Goal: Task Accomplishment & Management: Manage account settings

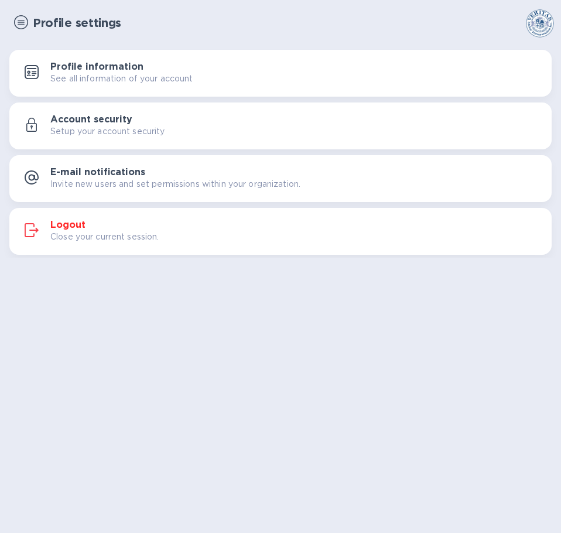
click at [25, 23] on img at bounding box center [21, 22] width 14 height 14
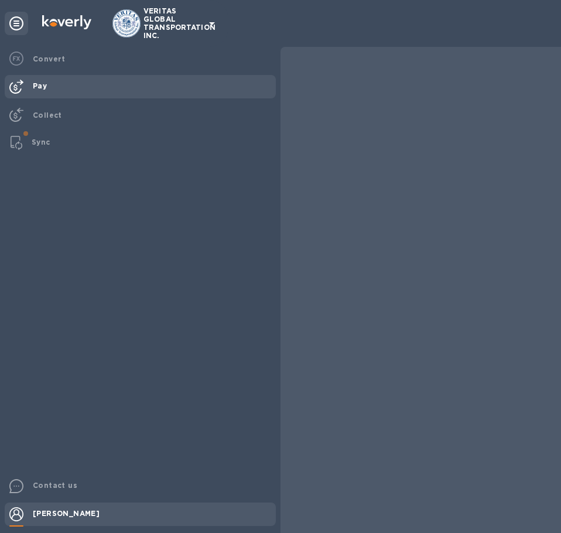
click at [56, 90] on div "Pay" at bounding box center [152, 86] width 248 height 22
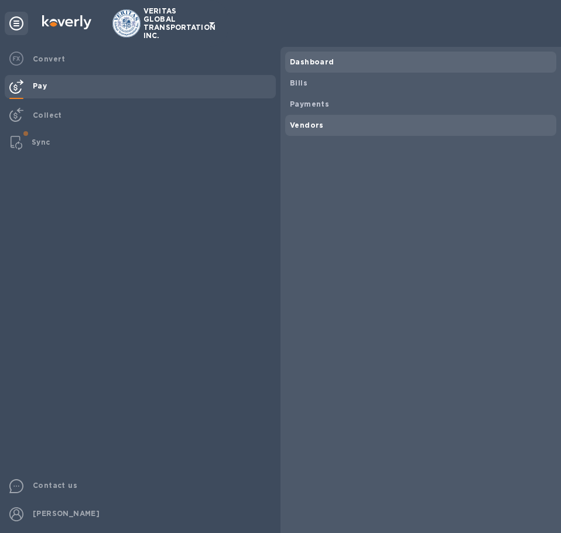
click at [332, 123] on span "Vendors" at bounding box center [421, 126] width 262 height 12
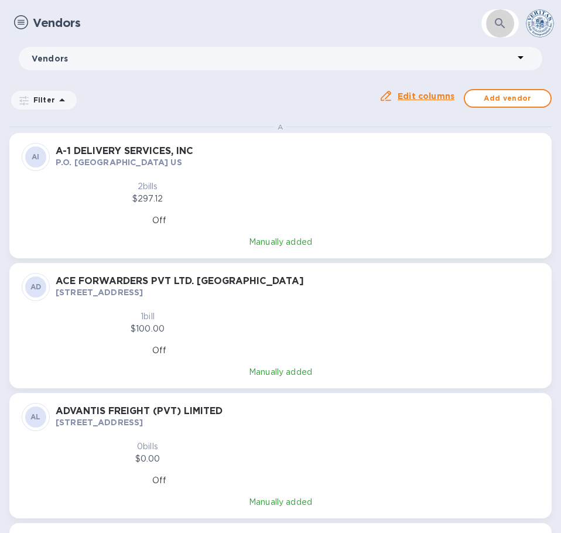
click at [495, 18] on icon "button" at bounding box center [501, 23] width 14 height 14
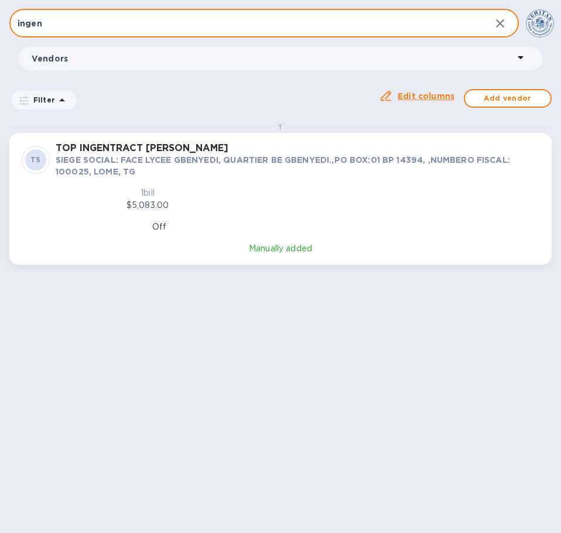
type input "ingen"
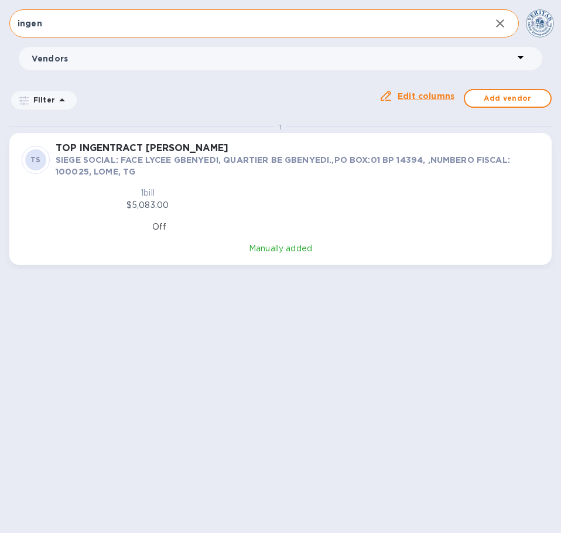
click at [184, 156] on p "SIEGE SOCIAL: FACE LYCEE GBENYEDI, QUARTIER BE GBENYEDI.,PO BOX:01 BP 14394, ,N…" at bounding box center [298, 165] width 484 height 23
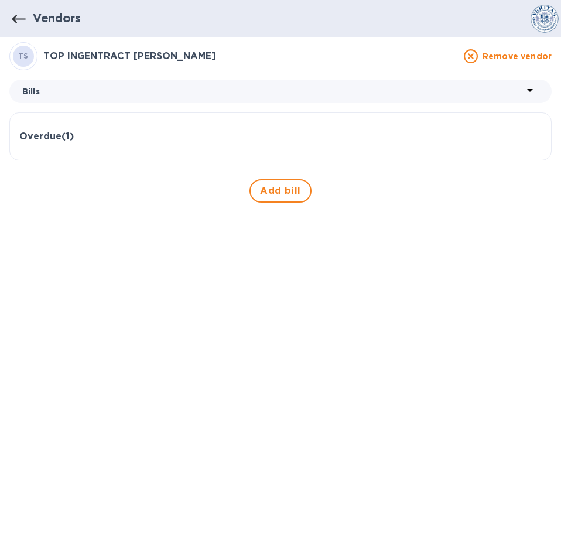
click at [53, 135] on h3 "Overdue ( 1 )" at bounding box center [46, 136] width 55 height 11
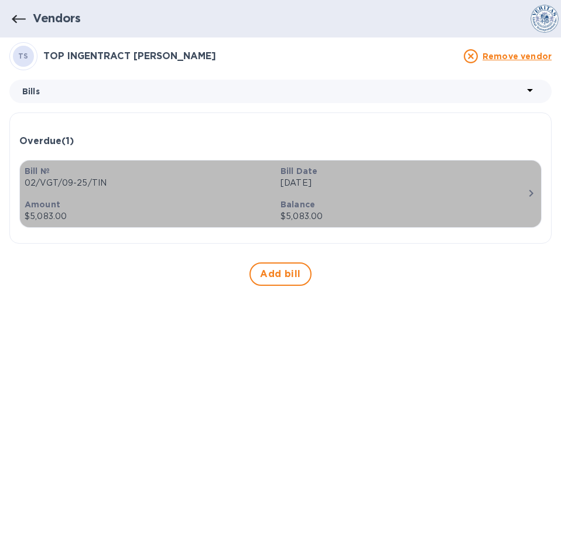
click at [530, 194] on icon "button" at bounding box center [532, 193] width 14 height 14
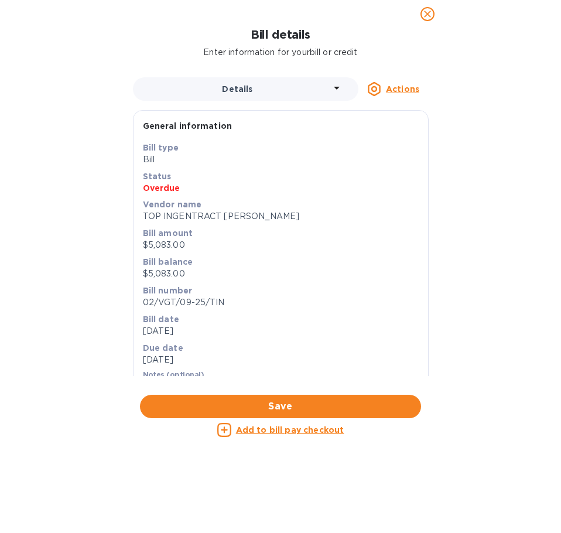
click at [239, 220] on p "TOP INGENTRACT [PERSON_NAME]" at bounding box center [281, 216] width 276 height 12
click at [252, 427] on u "Add to bill pay checkout" at bounding box center [290, 430] width 108 height 9
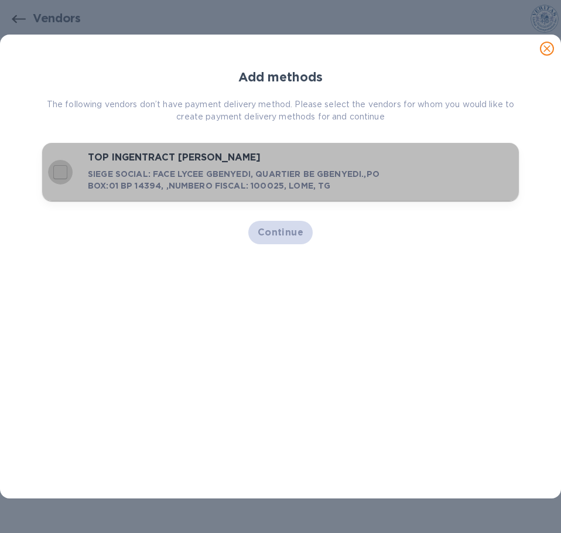
click at [63, 172] on input "decorative checkbox" at bounding box center [60, 172] width 25 height 25
checkbox input "true"
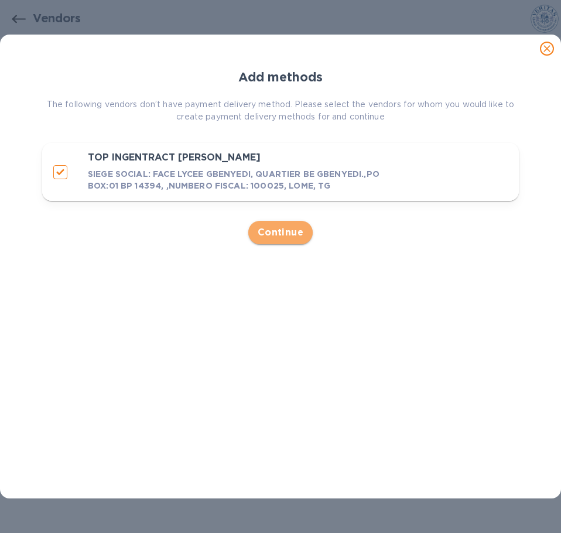
click at [280, 234] on span "Continue" at bounding box center [281, 233] width 46 height 14
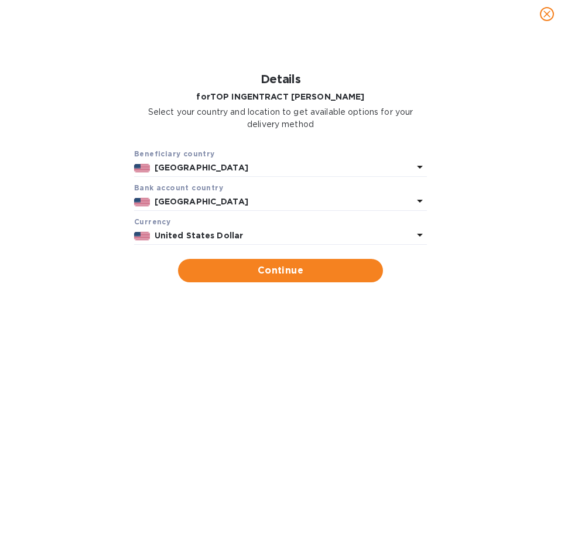
click at [309, 173] on p "[GEOGRAPHIC_DATA]" at bounding box center [284, 168] width 258 height 12
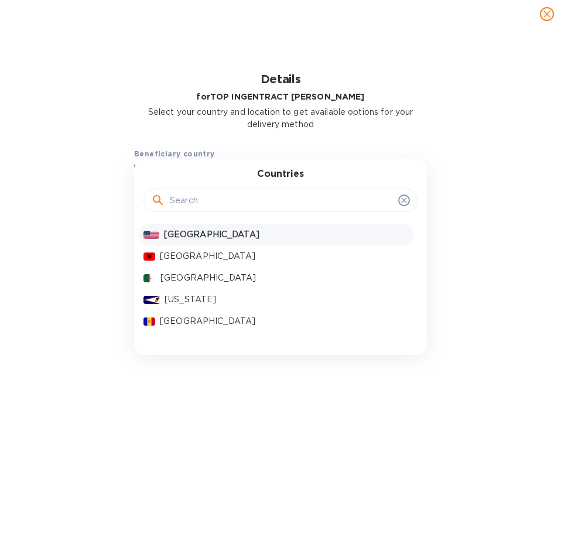
click at [94, 247] on div "Beneficiary country [GEOGRAPHIC_DATA] Countries [GEOGRAPHIC_DATA] [GEOGRAPHIC_D…" at bounding box center [280, 215] width 531 height 149
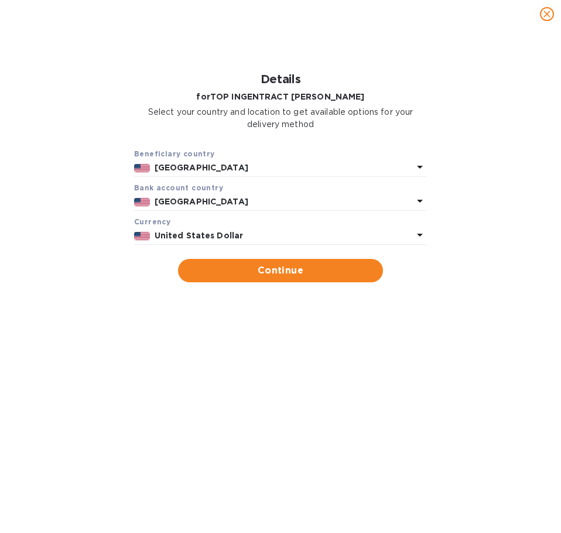
click at [199, 167] on b "[GEOGRAPHIC_DATA]" at bounding box center [202, 167] width 94 height 9
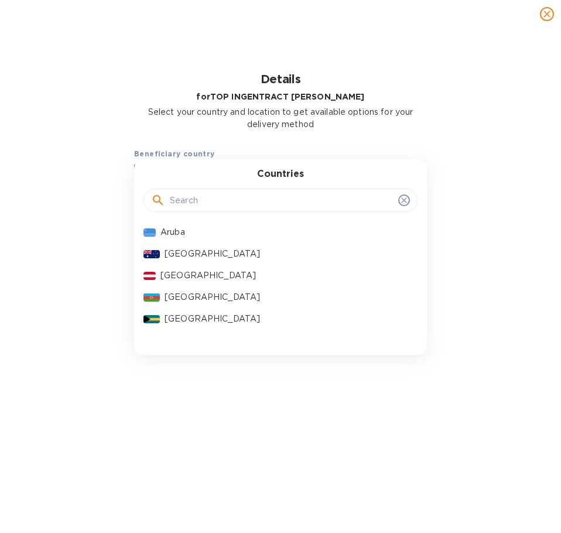
scroll to position [234, 0]
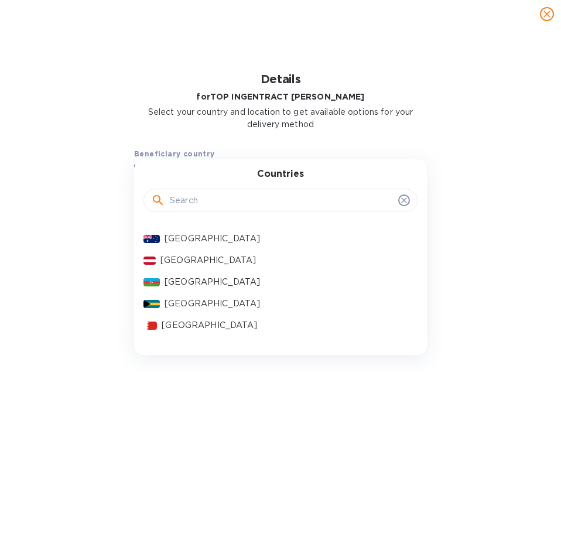
click at [495, 155] on div "Beneficiary country [GEOGRAPHIC_DATA] Countries [GEOGRAPHIC_DATA] [GEOGRAPHIC_D…" at bounding box center [280, 215] width 531 height 149
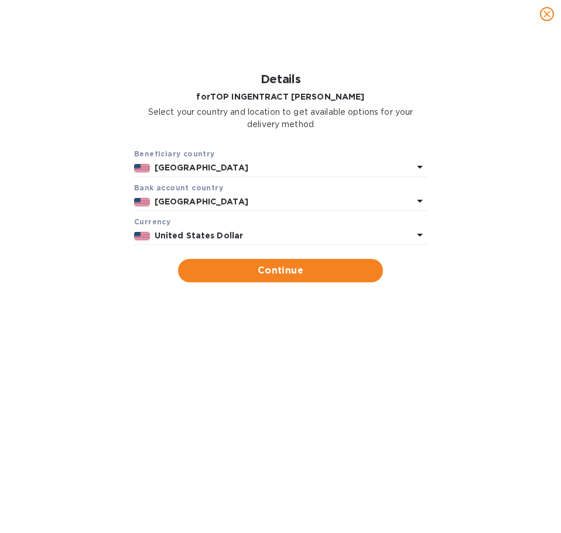
click at [303, 229] on div "United States Dollar" at bounding box center [283, 235] width 263 height 17
click at [59, 247] on div "Beneficiary country [GEOGRAPHIC_DATA] Bank account cоuntry [GEOGRAPHIC_DATA] Cu…" at bounding box center [280, 215] width 531 height 149
click at [264, 167] on p "[GEOGRAPHIC_DATA]" at bounding box center [284, 168] width 258 height 12
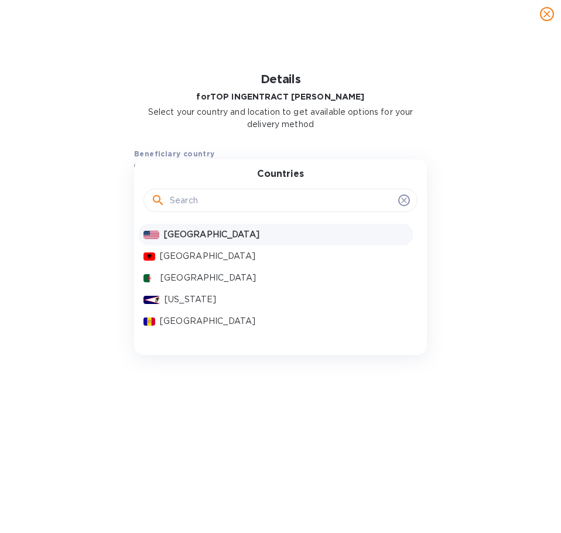
click at [247, 200] on input "text" at bounding box center [282, 201] width 224 height 18
type input "lome"
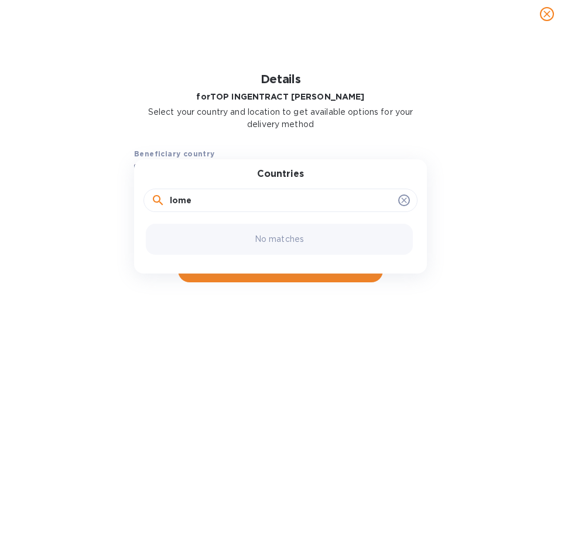
drag, startPoint x: 215, startPoint y: 198, endPoint x: -15, endPoint y: 188, distance: 229.9
click at [0, 188] on html "VERITAS GLOBAL TRANSPORTATION INC. Convert Pay Collect Sync Contact us [PERSON_…" at bounding box center [280, 266] width 561 height 533
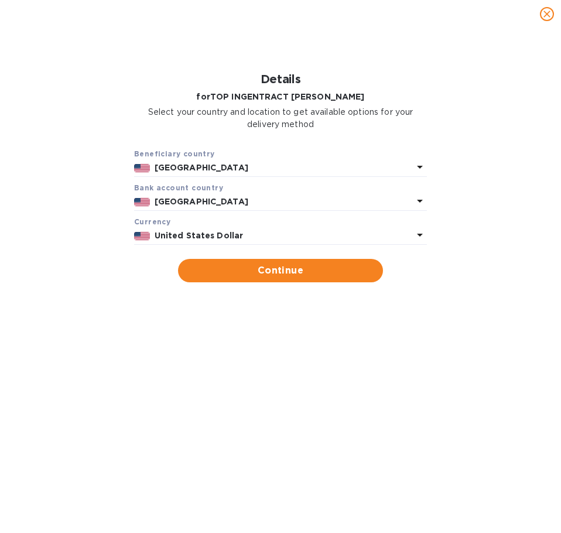
click at [30, 234] on div "Beneficiary country [GEOGRAPHIC_DATA] Bank account cоuntry [GEOGRAPHIC_DATA] Cu…" at bounding box center [280, 215] width 531 height 149
click at [207, 202] on b "[GEOGRAPHIC_DATA]" at bounding box center [202, 201] width 94 height 9
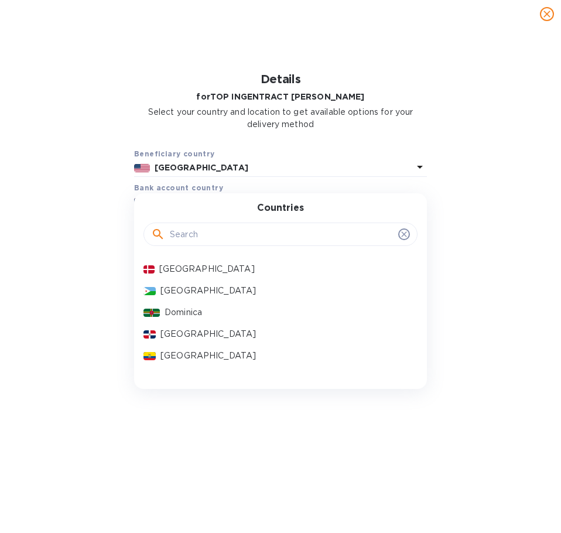
scroll to position [1172, 0]
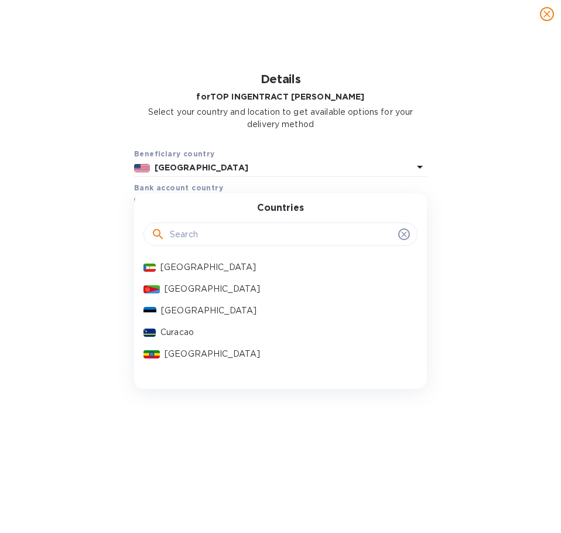
click at [68, 281] on div "Beneficiary country [GEOGRAPHIC_DATA] Bank [GEOGRAPHIC_DATA] [GEOGRAPHIC_DATA] …" at bounding box center [280, 215] width 531 height 149
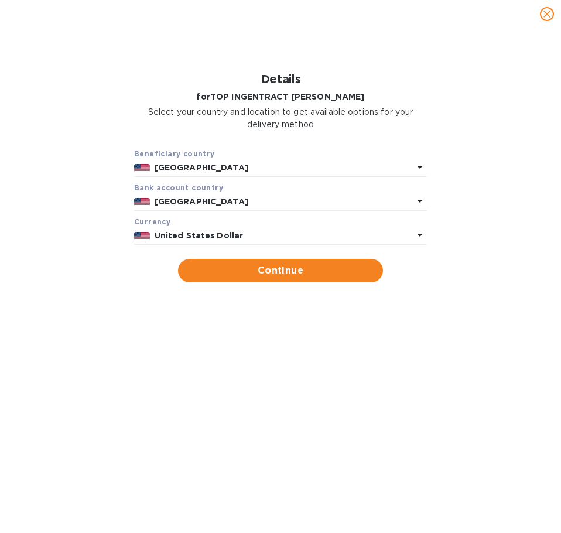
click at [547, 11] on icon "close" at bounding box center [548, 14] width 12 height 12
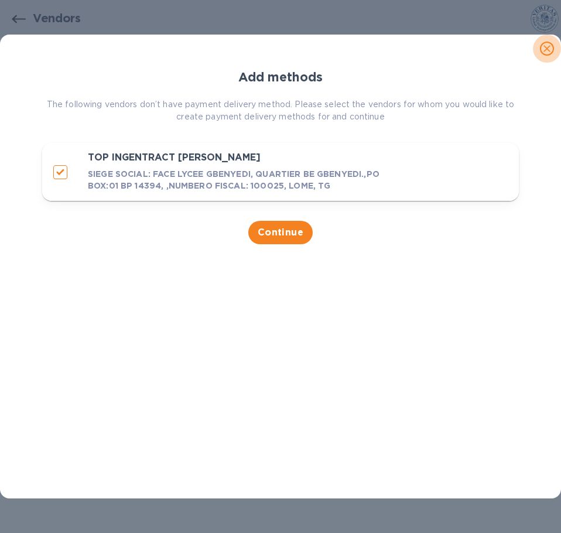
click at [550, 49] on icon "close" at bounding box center [548, 49] width 12 height 12
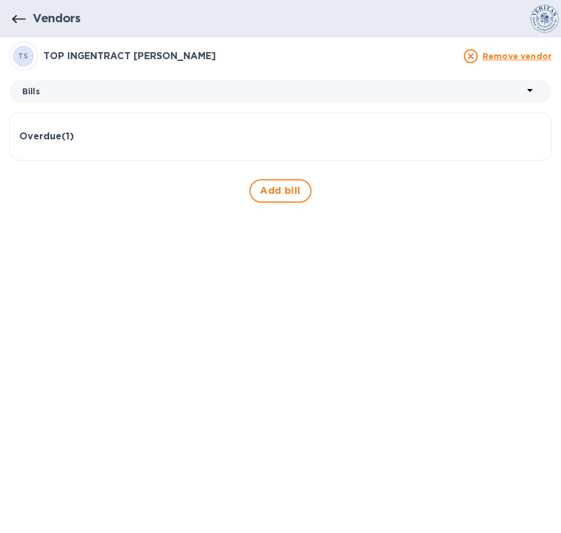
click at [181, 280] on div "TS TOP INGENTRACT TOGO SARL Remove vendor Bills Overdue ( 1 ) Bill № 02/VGT/09-…" at bounding box center [280, 285] width 543 height 486
click at [177, 286] on div "TS TOP INGENTRACT TOGO SARL Remove vendor Bills Overdue ( 1 ) Bill № 02/VGT/09-…" at bounding box center [280, 285] width 543 height 486
click at [20, 17] on icon "button" at bounding box center [19, 19] width 14 height 14
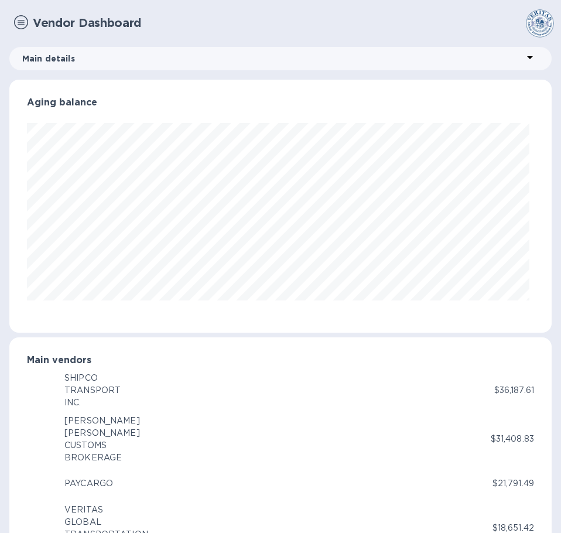
scroll to position [253, 538]
click at [23, 29] on div at bounding box center [21, 23] width 14 height 16
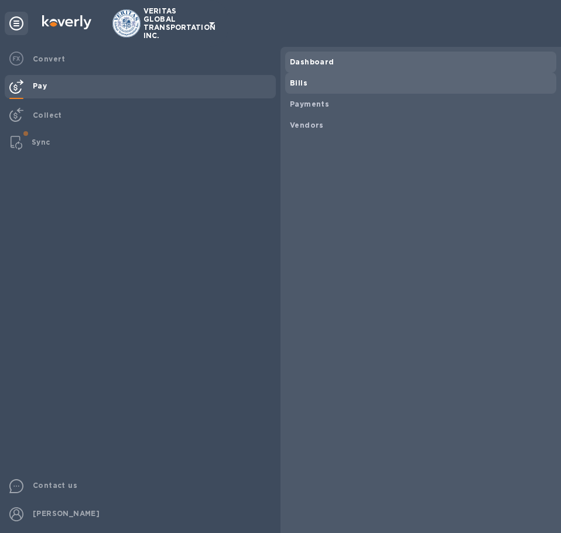
click at [322, 89] on span "Bills" at bounding box center [421, 83] width 262 height 12
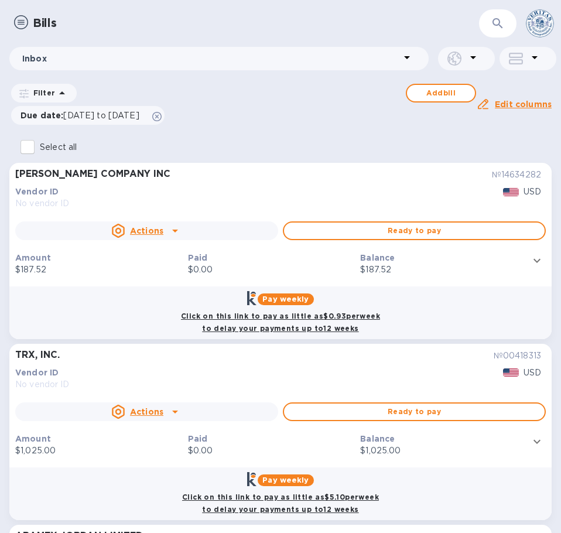
click at [19, 22] on img at bounding box center [21, 22] width 14 height 14
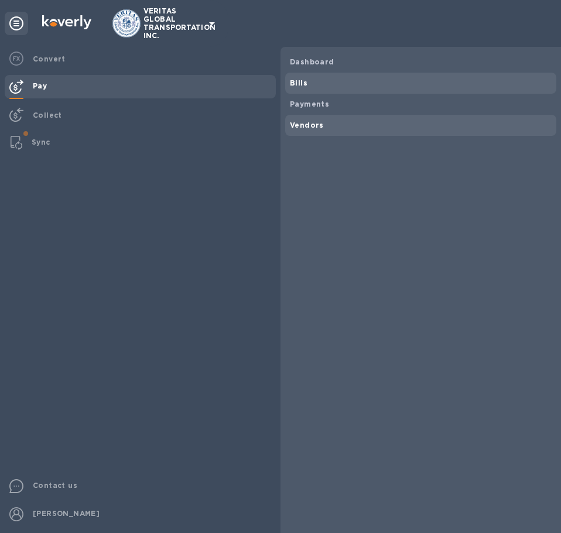
click at [303, 122] on b "Vendors" at bounding box center [307, 125] width 34 height 9
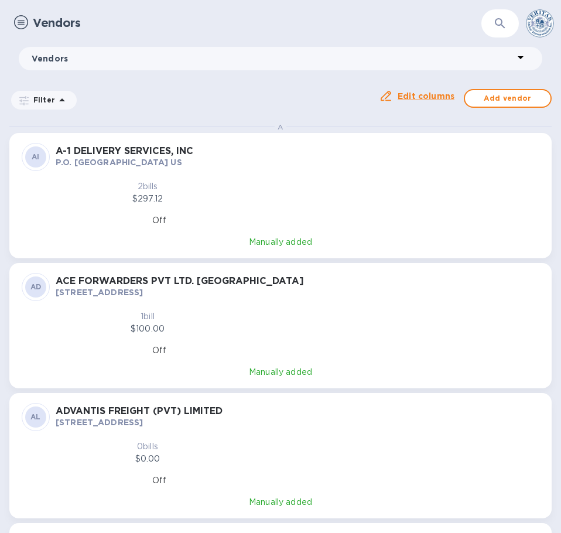
click at [499, 16] on icon "button" at bounding box center [501, 23] width 14 height 14
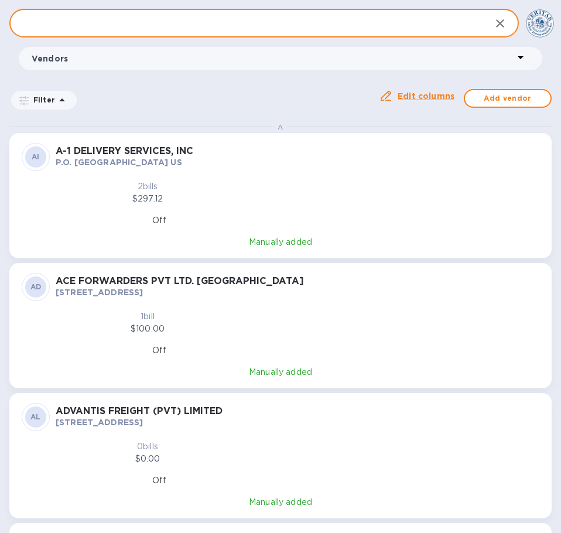
click at [172, 22] on input "text" at bounding box center [245, 23] width 472 height 29
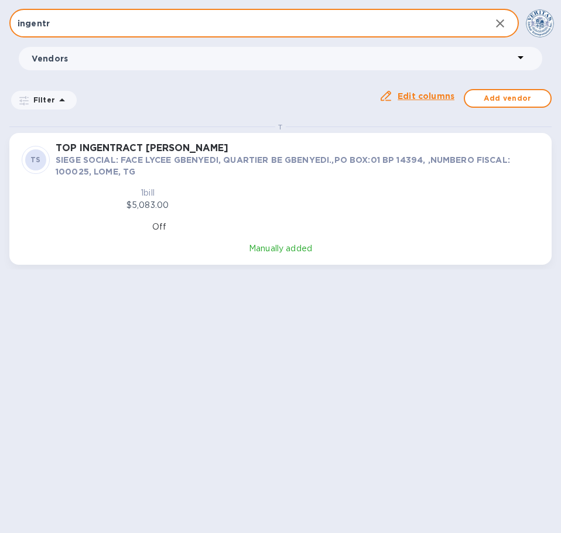
type input "ingentr"
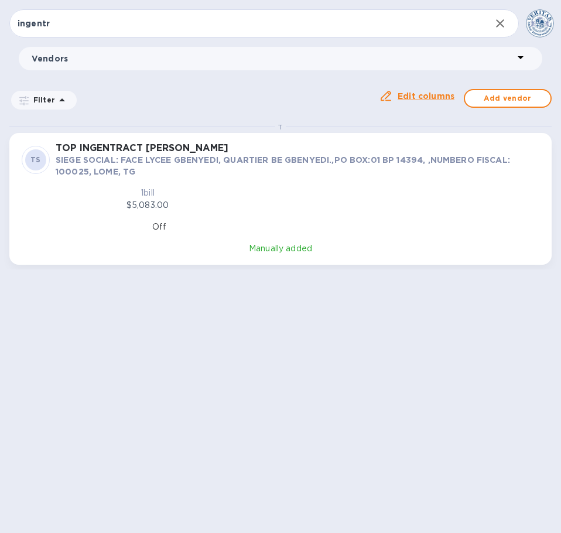
click at [192, 168] on p "SIEGE SOCIAL: FACE LYCEE GBENYEDI, QUARTIER BE GBENYEDI.,PO BOX:01 BP 14394, ,N…" at bounding box center [298, 165] width 484 height 23
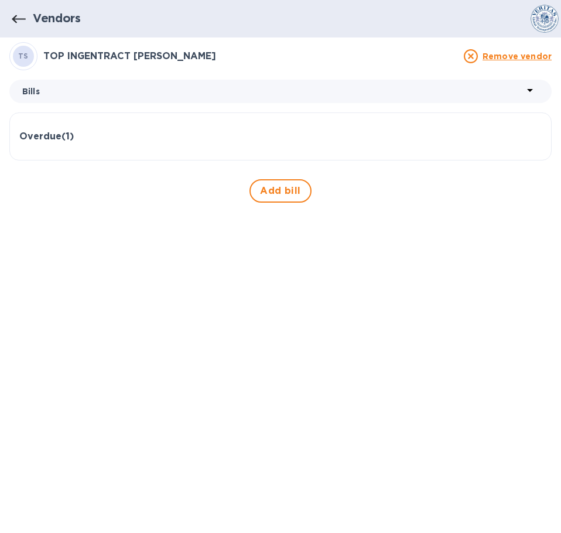
click at [131, 91] on p "Bills" at bounding box center [272, 92] width 501 height 12
click at [27, 161] on span "Details" at bounding box center [38, 160] width 30 height 12
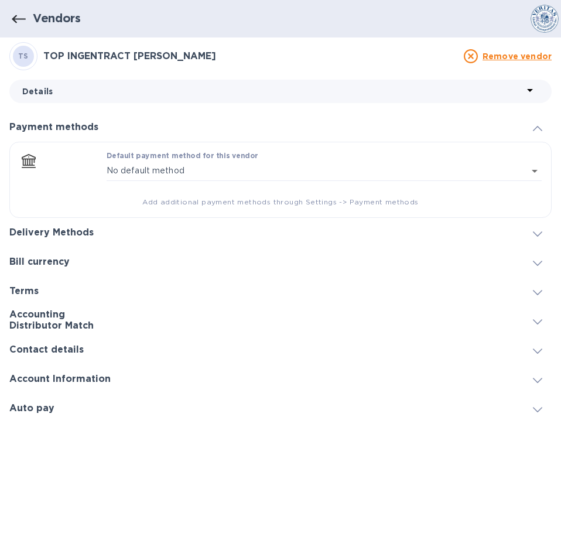
click at [537, 232] on icon at bounding box center [537, 234] width 9 height 5
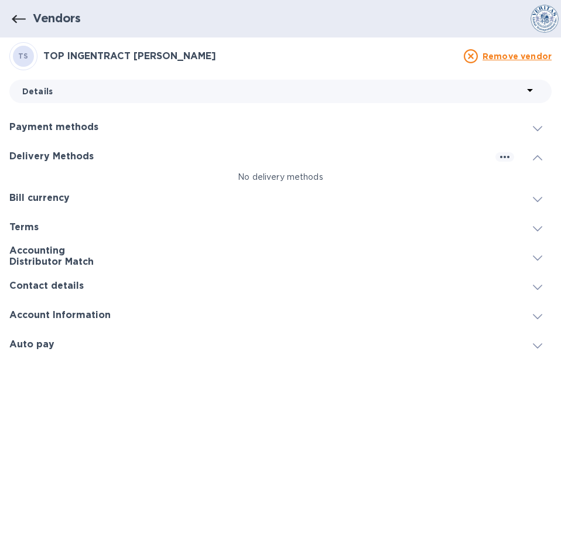
click at [534, 162] on span at bounding box center [537, 156] width 9 height 11
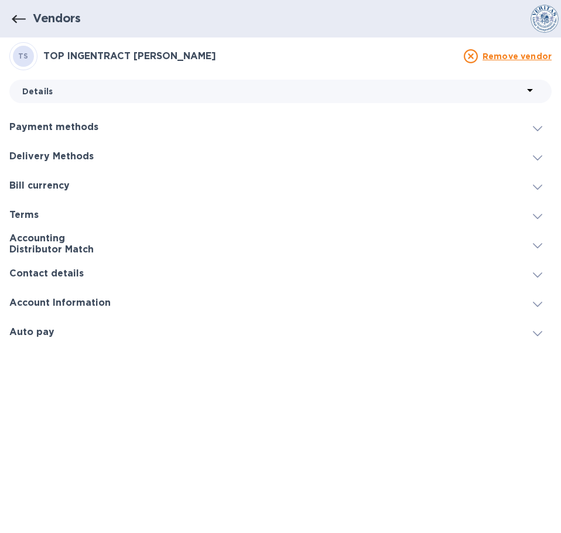
click at [536, 126] on icon at bounding box center [537, 128] width 9 height 5
